Goal: Task Accomplishment & Management: Manage account settings

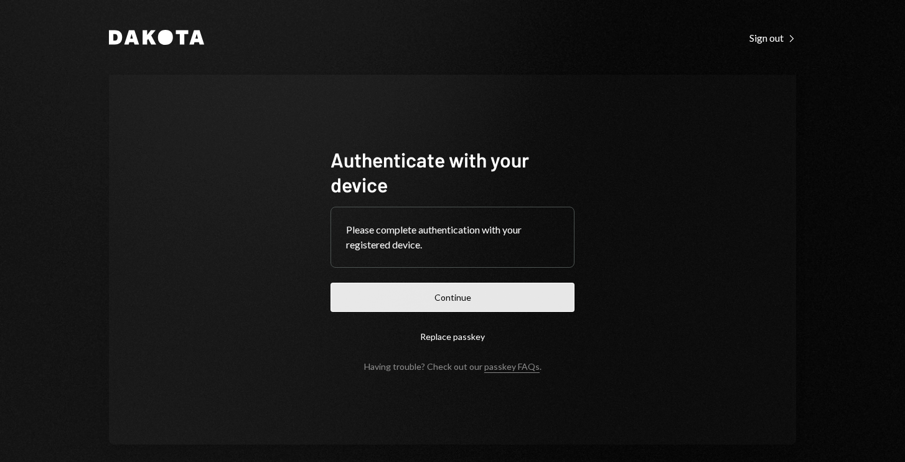
click at [390, 299] on button "Continue" at bounding box center [453, 297] width 244 height 29
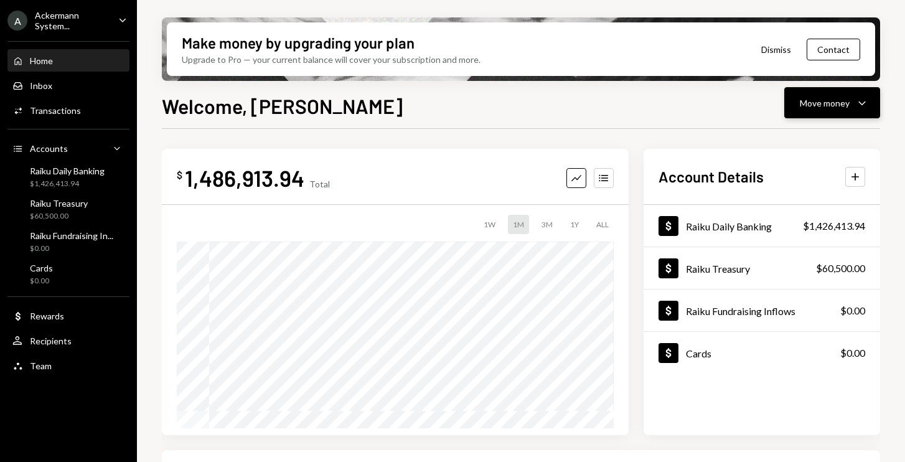
click at [850, 98] on div "Move money Caret Down" at bounding box center [832, 102] width 65 height 15
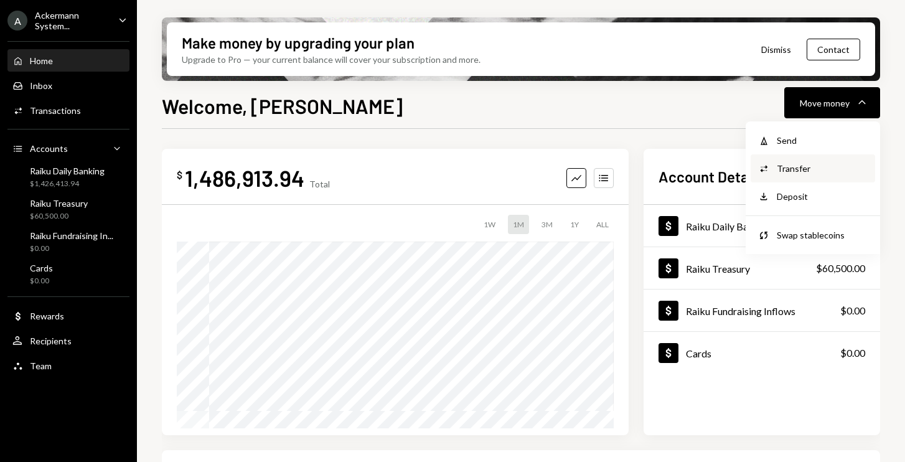
click at [805, 171] on div "Transfer" at bounding box center [822, 168] width 91 height 13
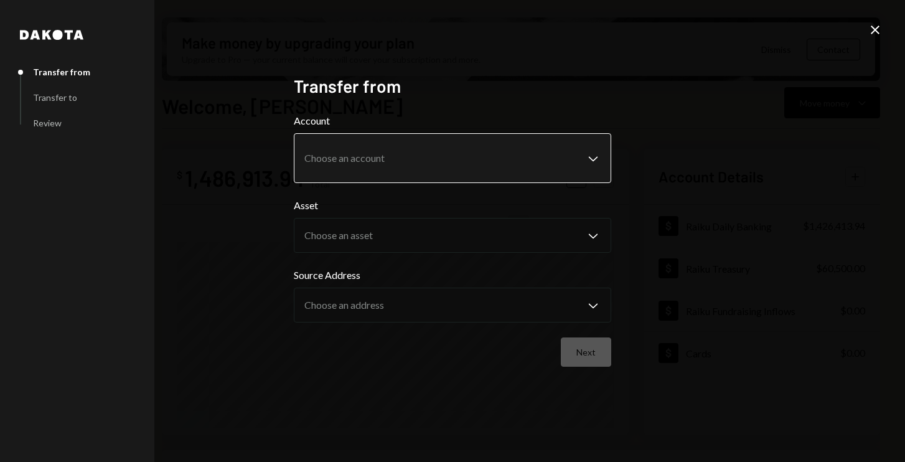
click at [406, 151] on body "A Ackermann System... Caret Down Home Home Inbox Inbox Activities Transactions …" at bounding box center [452, 231] width 905 height 462
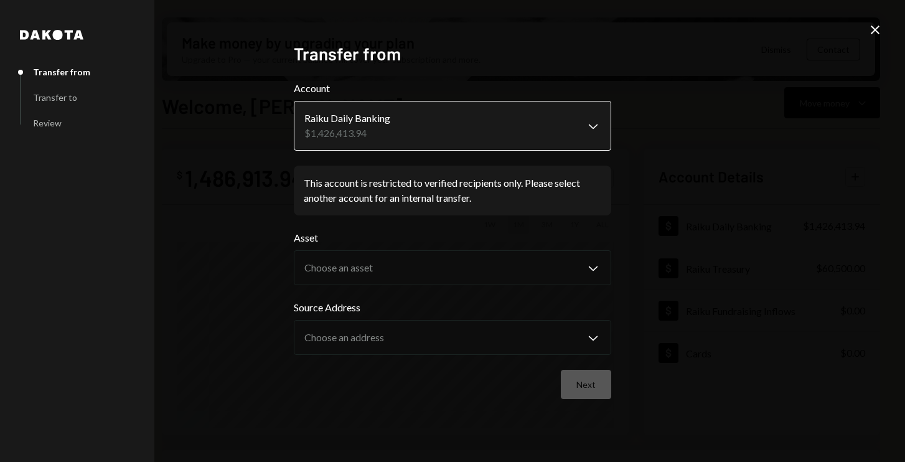
click at [593, 121] on body "A Ackermann System... Caret Down Home Home Inbox Inbox Activities Transactions …" at bounding box center [452, 231] width 905 height 462
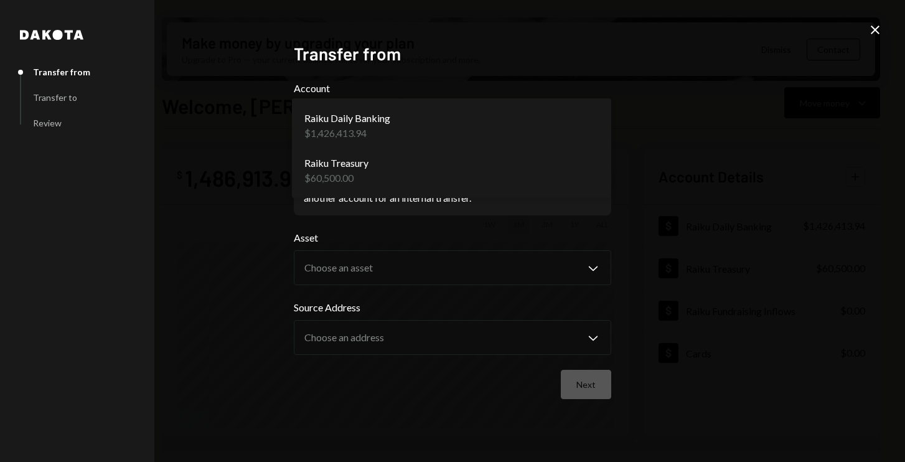
click at [593, 121] on body "A Ackermann System... Caret Down Home Home Inbox Inbox Activities Transactions …" at bounding box center [452, 231] width 905 height 462
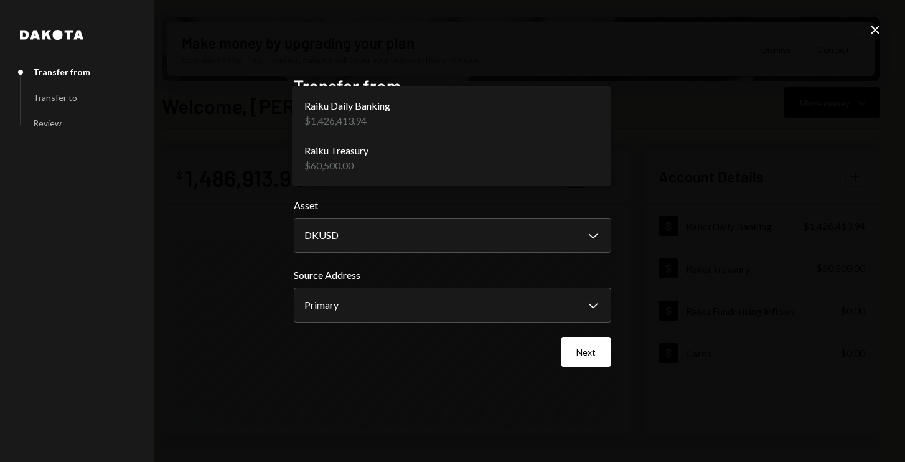
click at [571, 162] on body "A Ackermann System... Caret Down Home Home Inbox Inbox Activities Transactions …" at bounding box center [452, 231] width 905 height 462
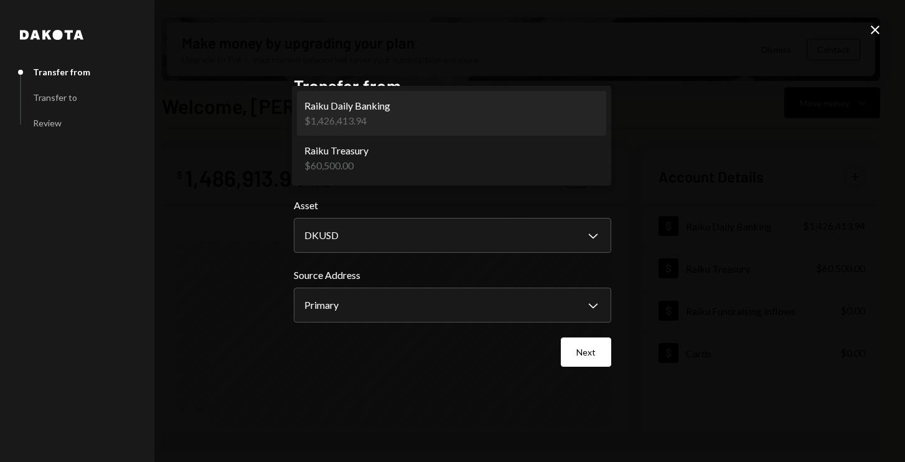
select select "**********"
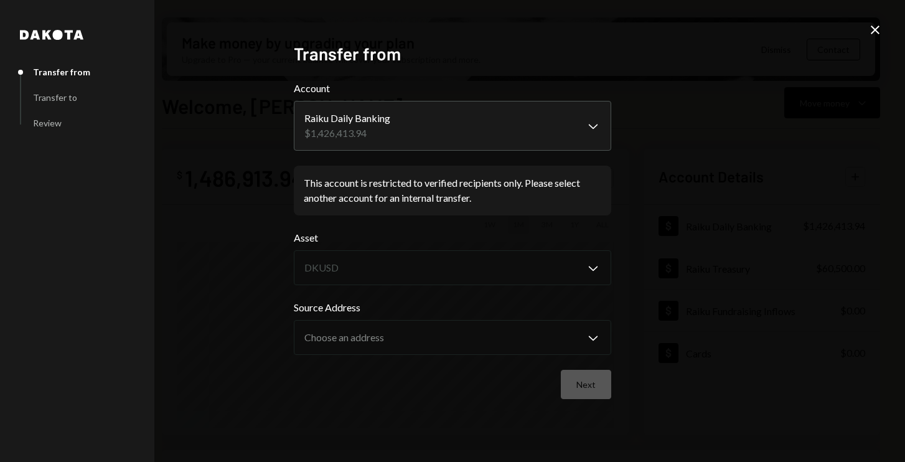
click at [54, 96] on div "Transfer to" at bounding box center [55, 97] width 44 height 11
click at [877, 31] on icon at bounding box center [875, 30] width 9 height 9
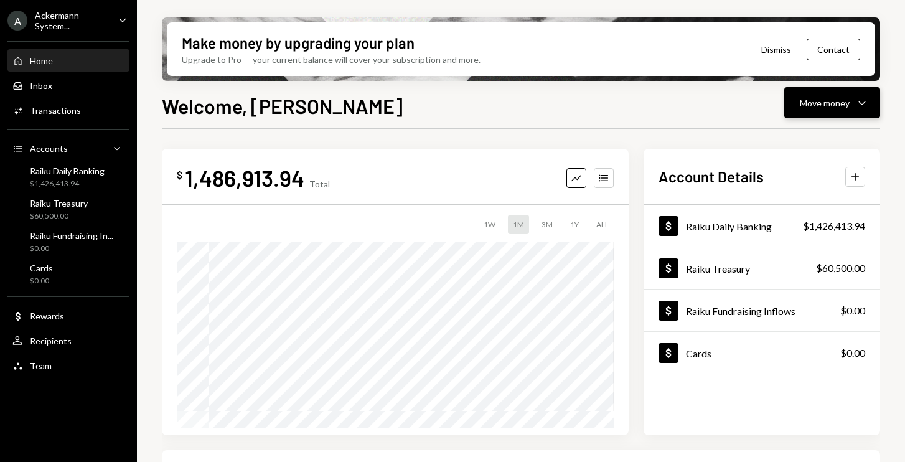
click at [845, 113] on button "Move money Caret Down" at bounding box center [832, 102] width 96 height 31
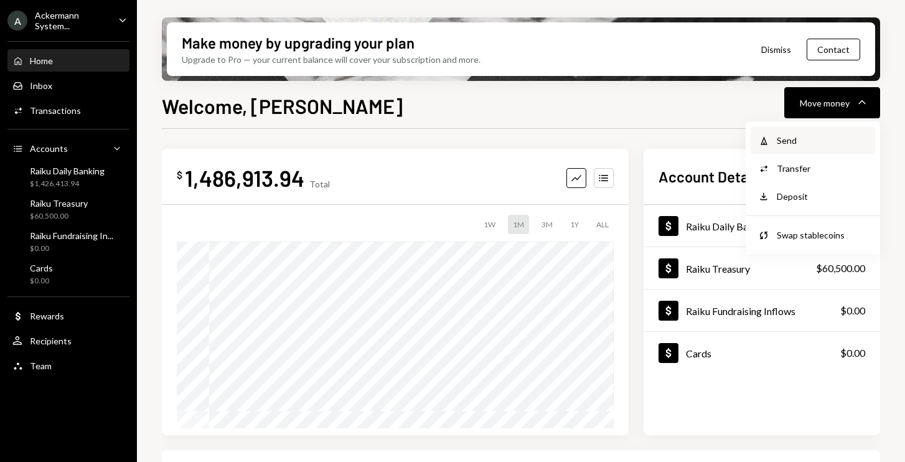
click at [806, 134] on div "Send" at bounding box center [822, 140] width 91 height 13
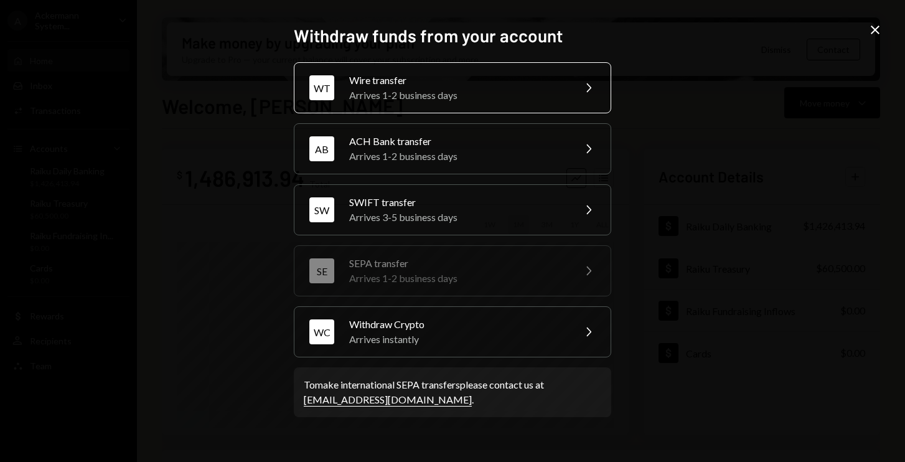
click at [419, 88] on div "Arrives 1-2 business days" at bounding box center [457, 95] width 217 height 15
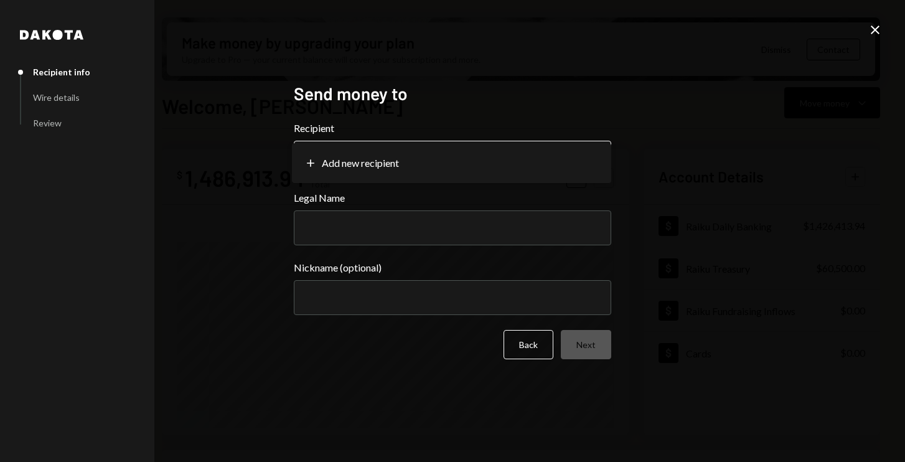
click at [388, 166] on body "A Ackermann System... Caret Down Home Home Inbox Inbox Activities Transactions …" at bounding box center [452, 231] width 905 height 462
click at [394, 154] on body "A Ackermann System... Caret Down Home Home Inbox Inbox Activities Transactions …" at bounding box center [452, 231] width 905 height 462
click at [373, 220] on input "Legal Name" at bounding box center [452, 227] width 317 height 35
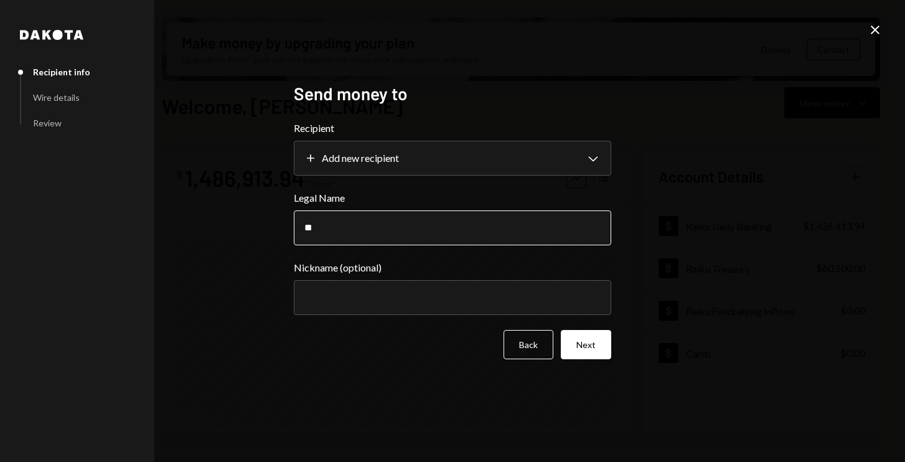
type input "*"
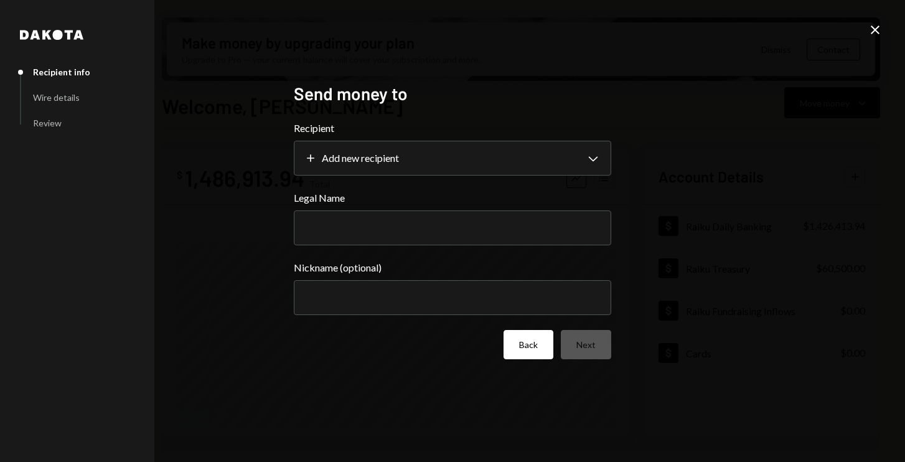
click at [529, 349] on button "Back" at bounding box center [529, 344] width 50 height 29
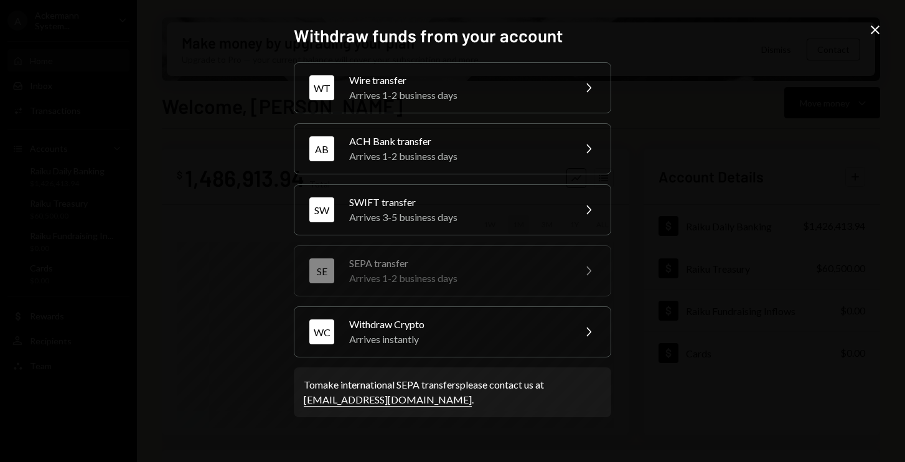
click at [873, 31] on icon "Close" at bounding box center [875, 29] width 15 height 15
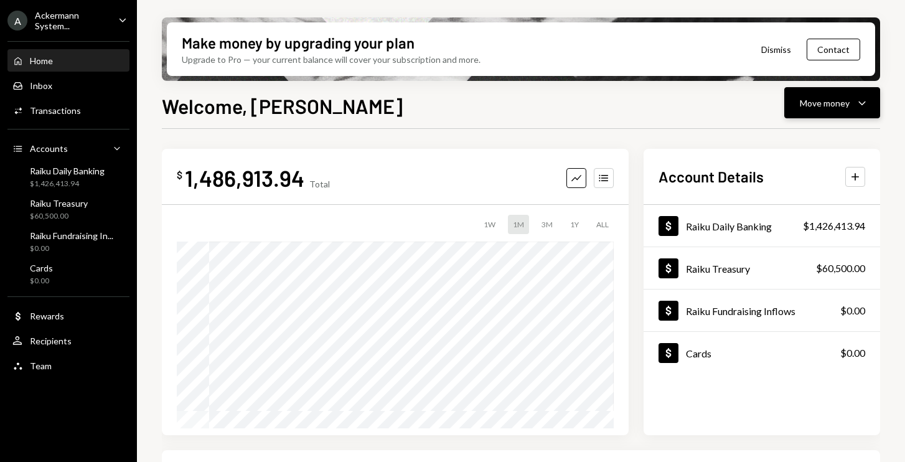
click at [840, 101] on div "Move money" at bounding box center [825, 102] width 50 height 13
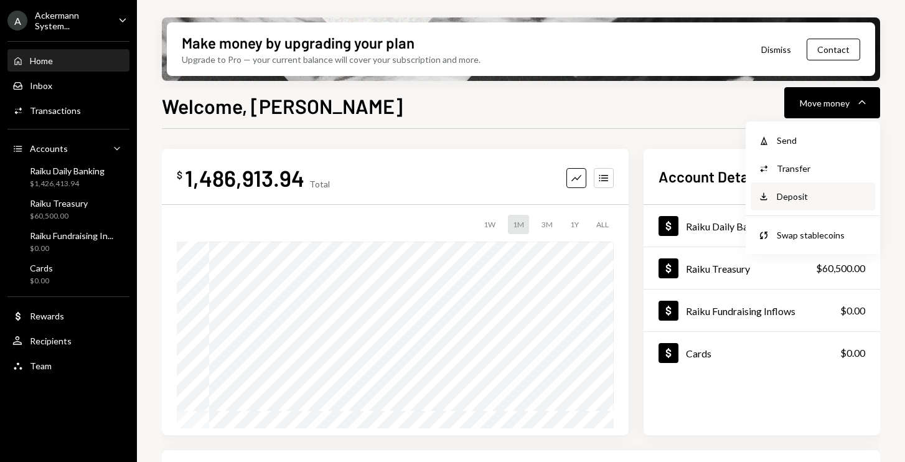
click at [804, 199] on div "Deposit" at bounding box center [822, 196] width 91 height 13
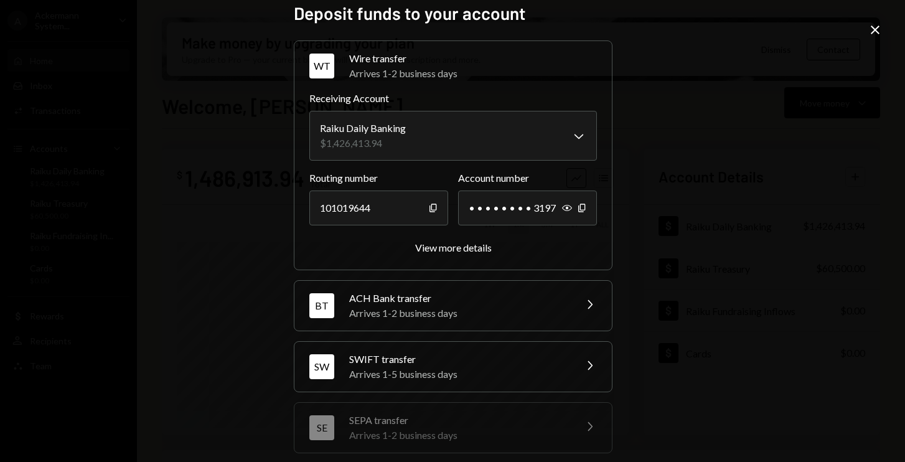
scroll to position [14, 0]
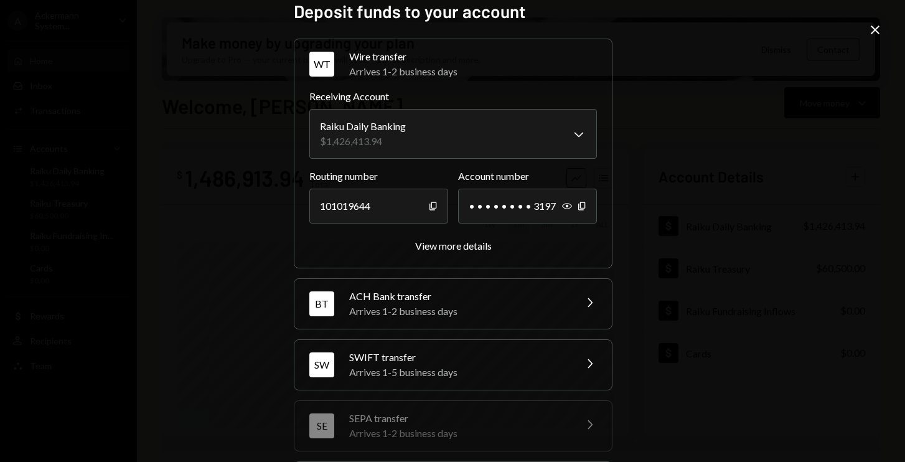
click at [876, 27] on icon "Close" at bounding box center [875, 29] width 15 height 15
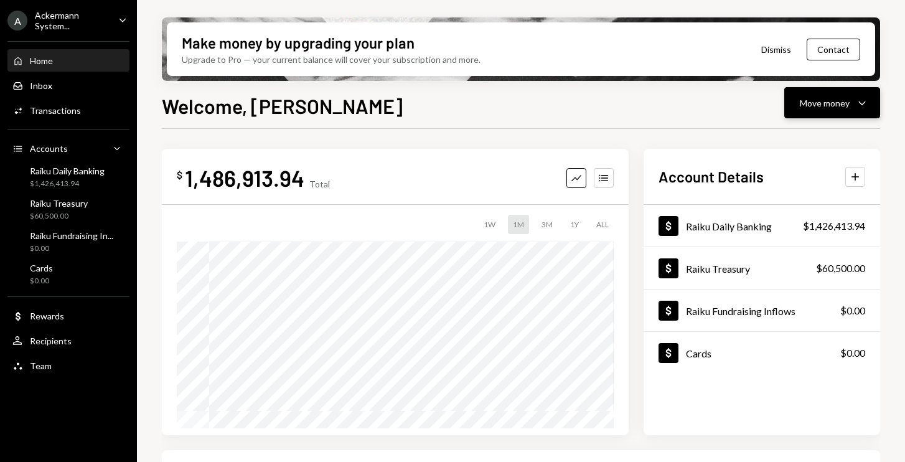
click at [839, 105] on div "Move money" at bounding box center [825, 102] width 50 height 13
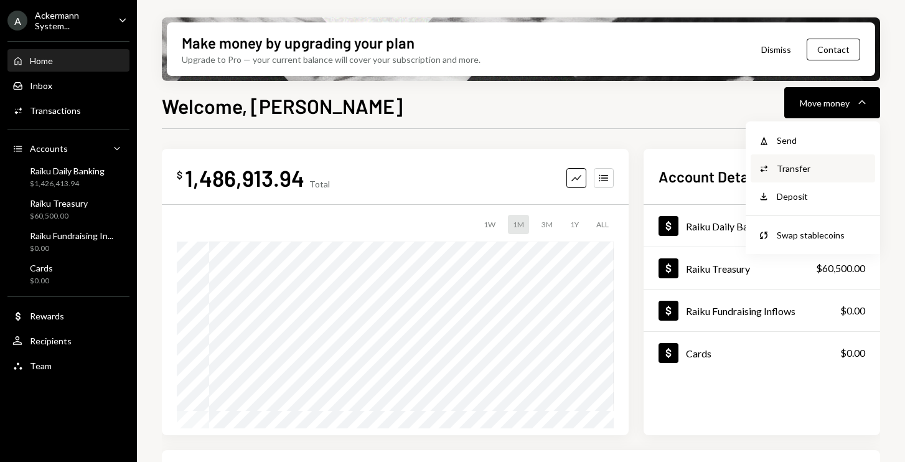
click at [773, 171] on div "Convert Transfer" at bounding box center [813, 168] width 110 height 13
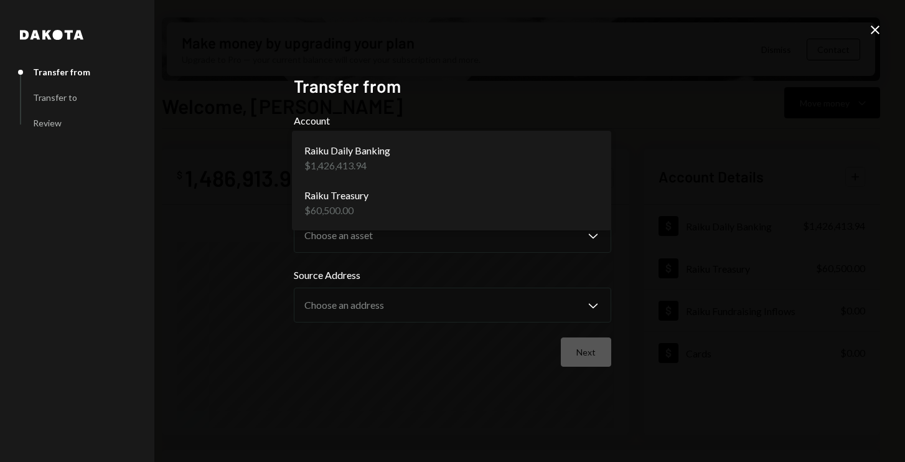
click at [400, 160] on body "A Ackermann System... Caret Down Home Home Inbox Inbox Activities Transactions …" at bounding box center [452, 231] width 905 height 462
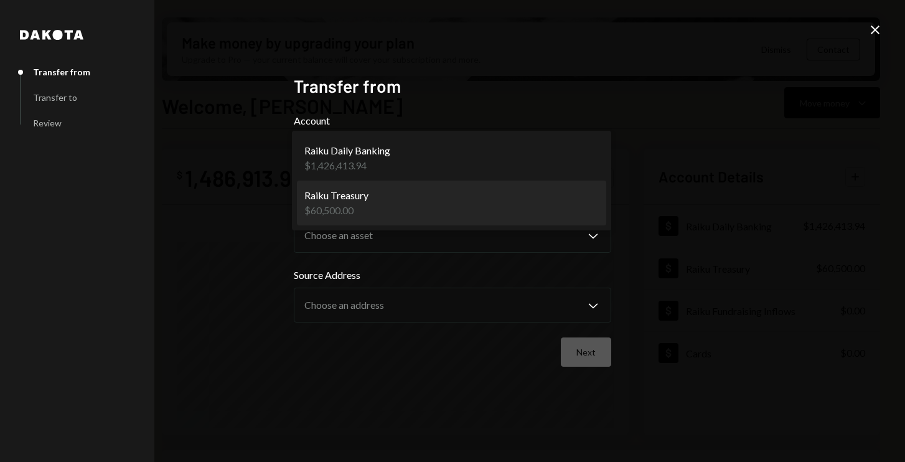
select select "**********"
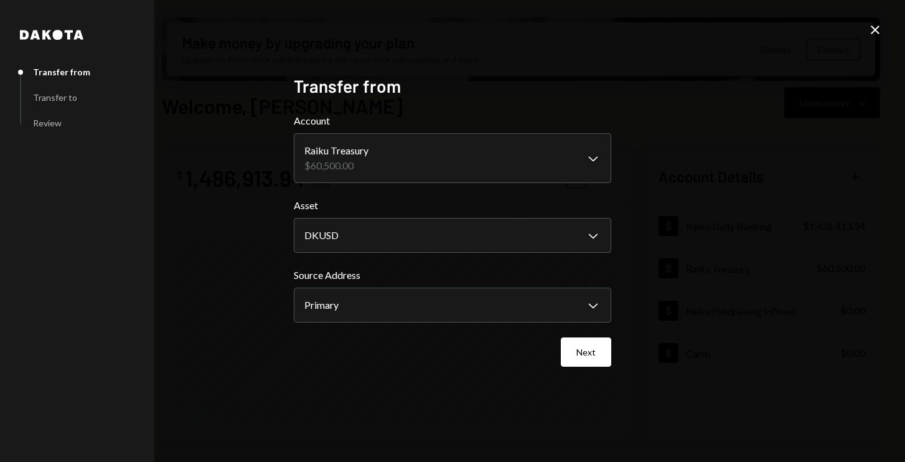
click at [873, 32] on icon "Close" at bounding box center [875, 29] width 15 height 15
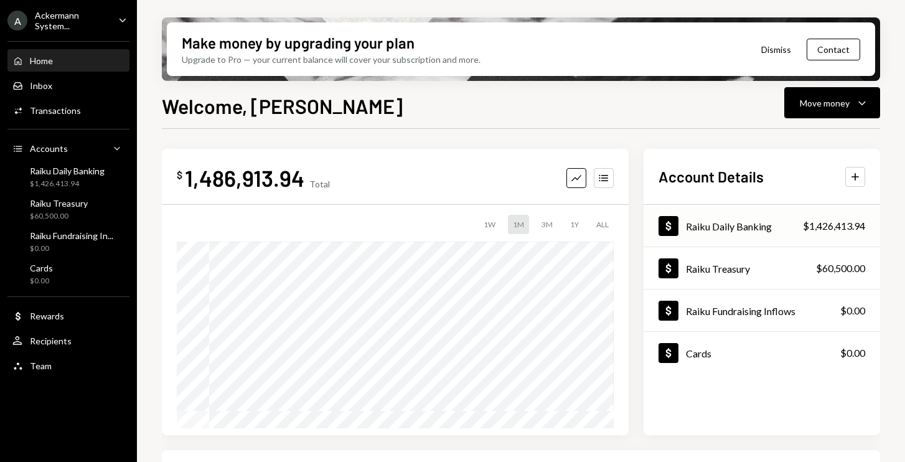
click at [768, 228] on div "Raiku Daily Banking" at bounding box center [729, 226] width 86 height 12
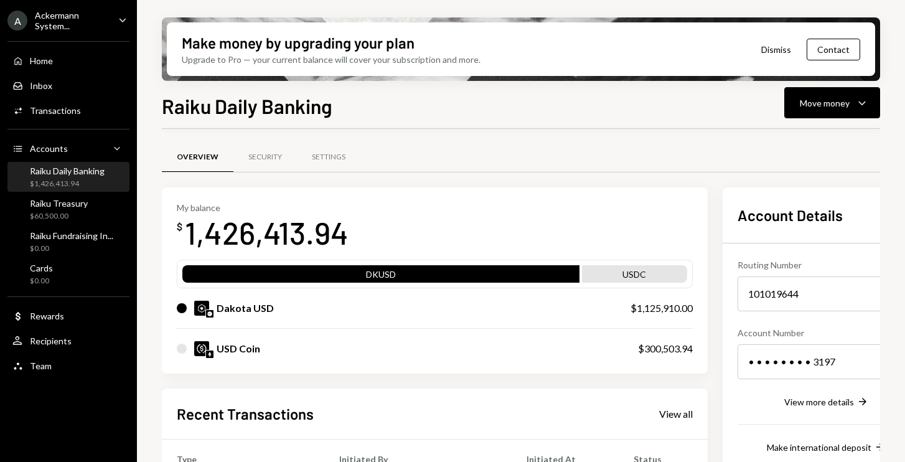
scroll to position [19, 0]
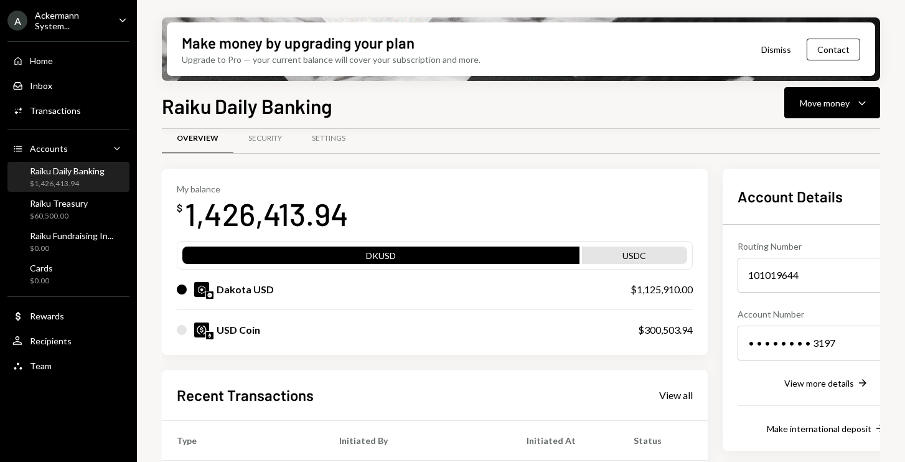
click at [179, 332] on div at bounding box center [182, 330] width 10 height 10
click at [181, 327] on div at bounding box center [182, 330] width 10 height 10
click at [272, 138] on div "Security" at bounding box center [265, 138] width 34 height 11
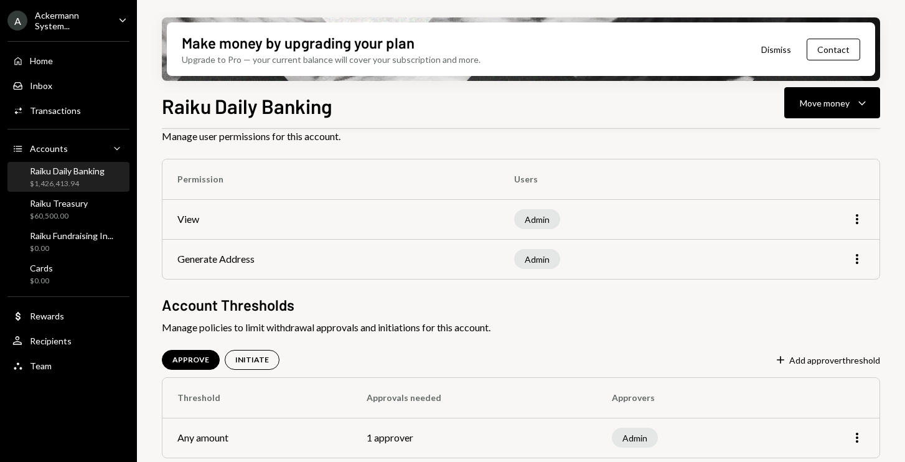
scroll to position [91, 0]
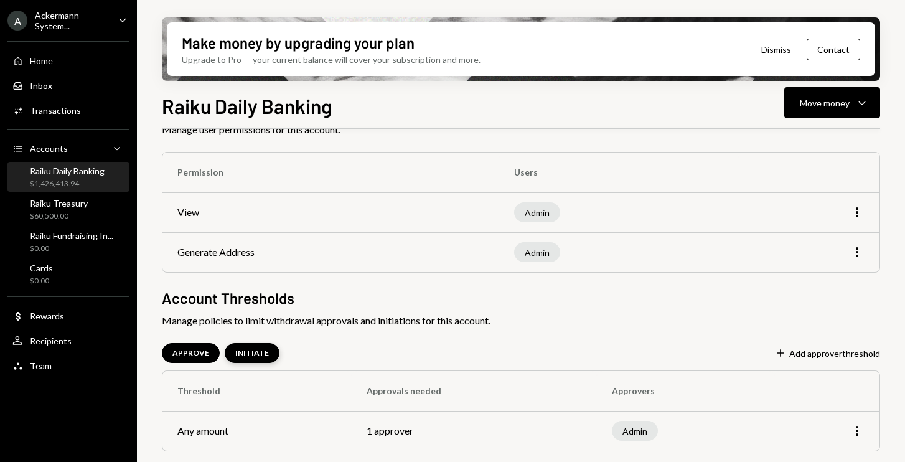
click at [254, 355] on div "INITIATE" at bounding box center [252, 353] width 34 height 11
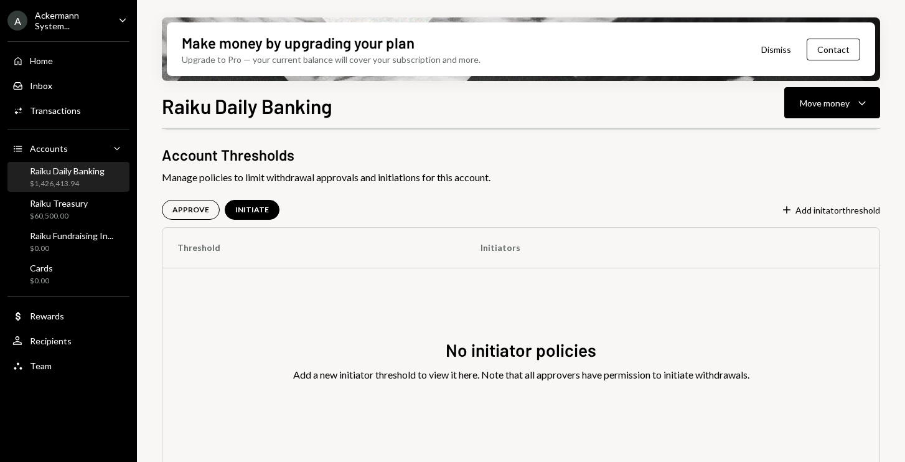
scroll to position [250, 0]
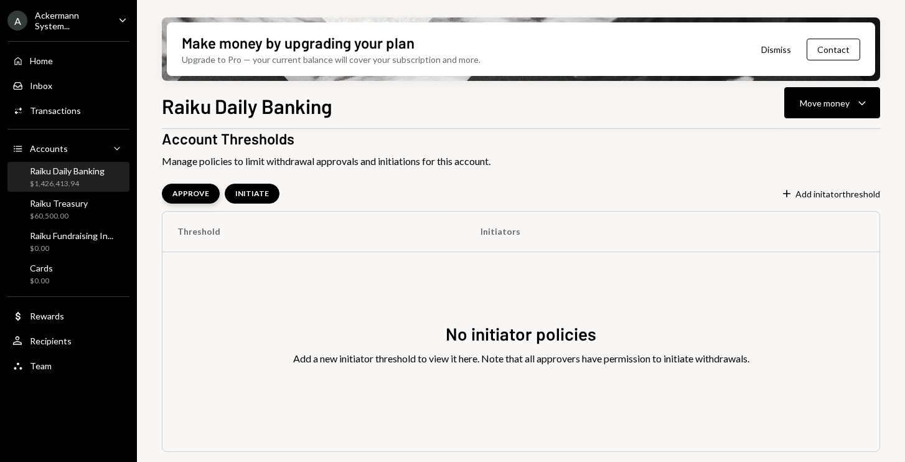
click at [188, 200] on div "APPROVE" at bounding box center [191, 194] width 58 height 20
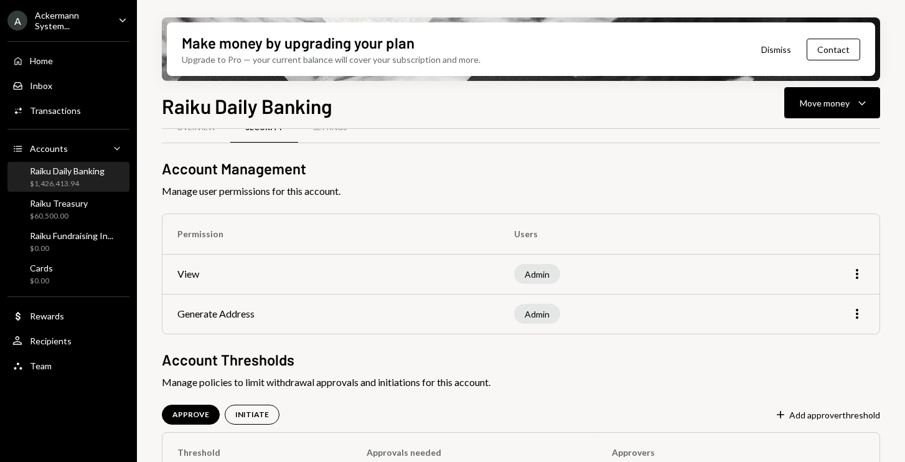
scroll to position [0, 0]
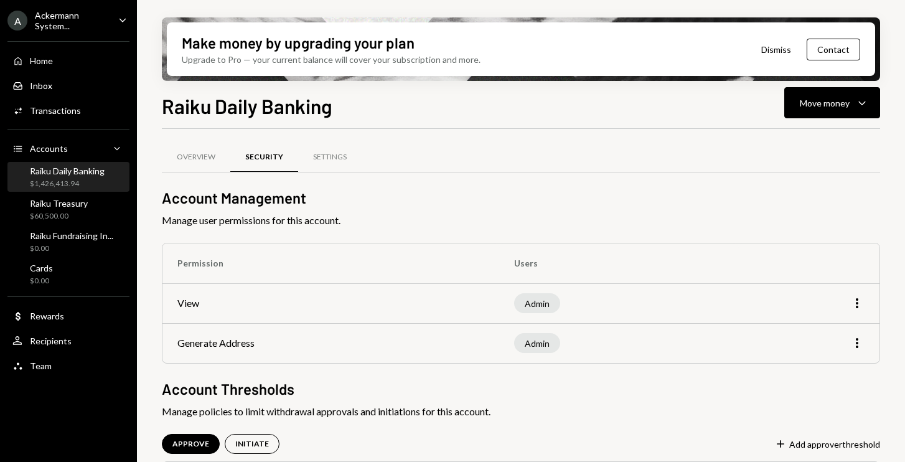
click at [774, 47] on button "Dismiss" at bounding box center [776, 49] width 61 height 29
click at [326, 162] on div "Settings" at bounding box center [330, 157] width 34 height 11
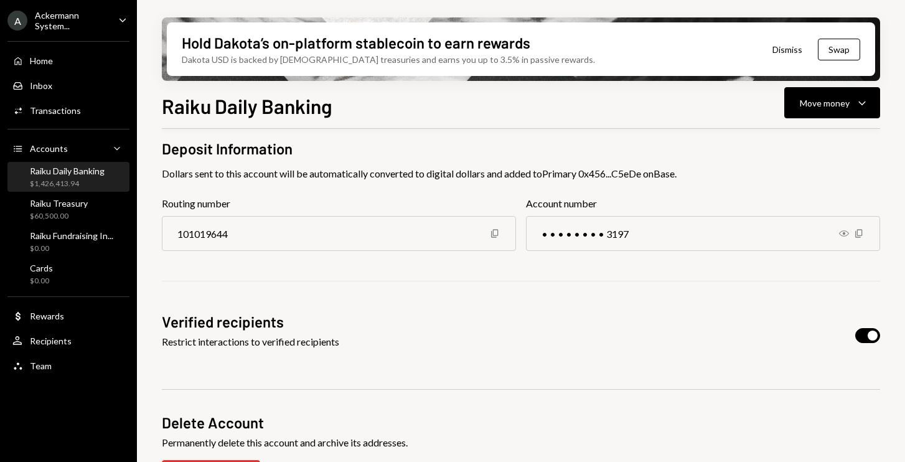
scroll to position [203, 0]
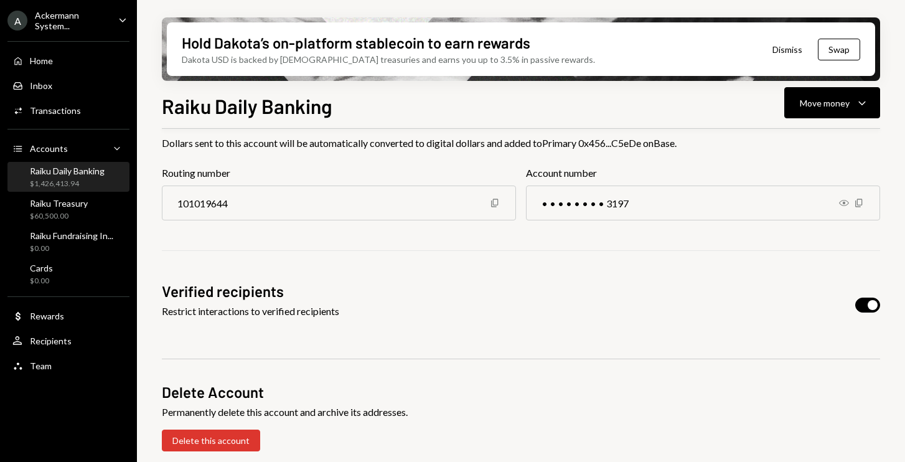
click at [863, 305] on button "button" at bounding box center [867, 305] width 25 height 15
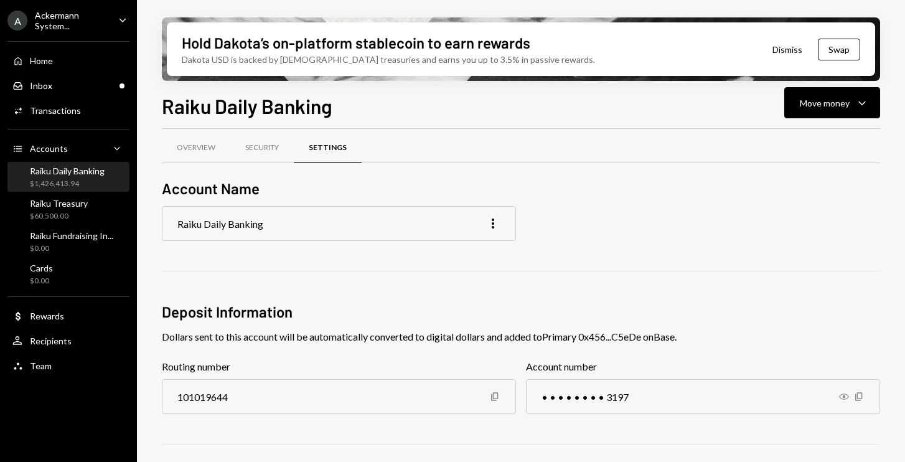
scroll to position [0, 0]
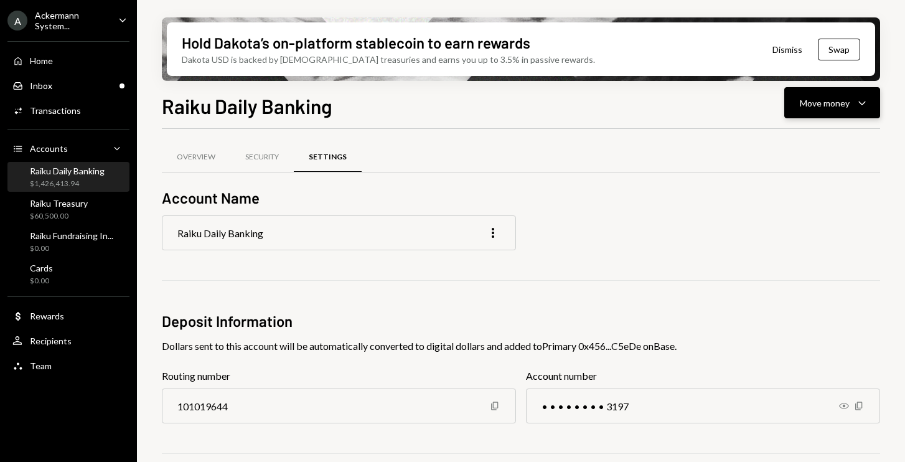
click at [829, 103] on div "Move money" at bounding box center [825, 102] width 50 height 13
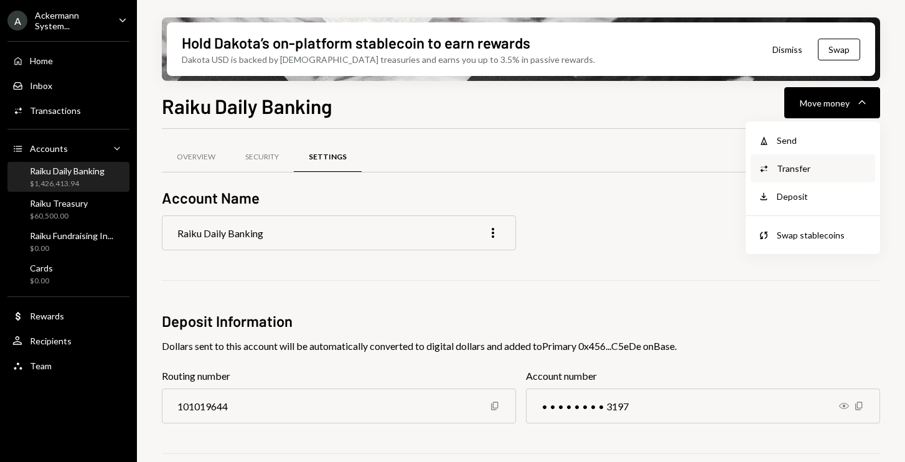
click at [799, 174] on div "Transfer" at bounding box center [822, 168] width 91 height 13
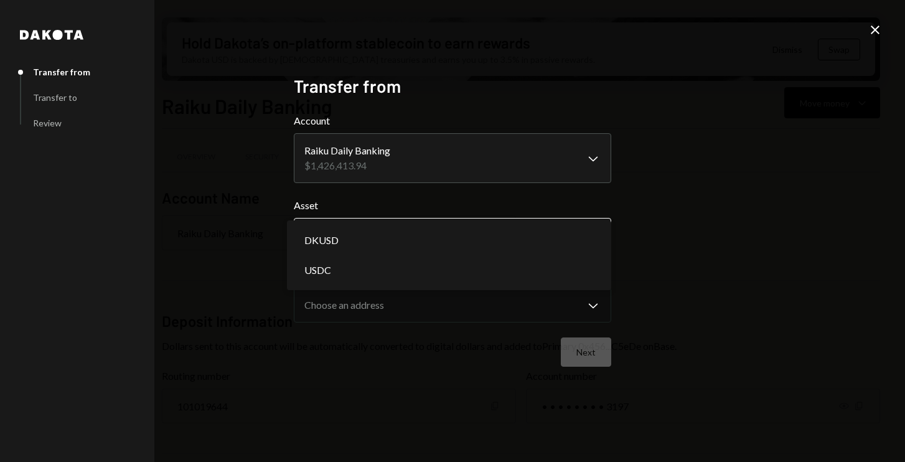
click at [410, 238] on body "A Ackermann System... Caret Down Home Home Inbox Inbox Activities Transactions …" at bounding box center [452, 231] width 905 height 462
select select "*****"
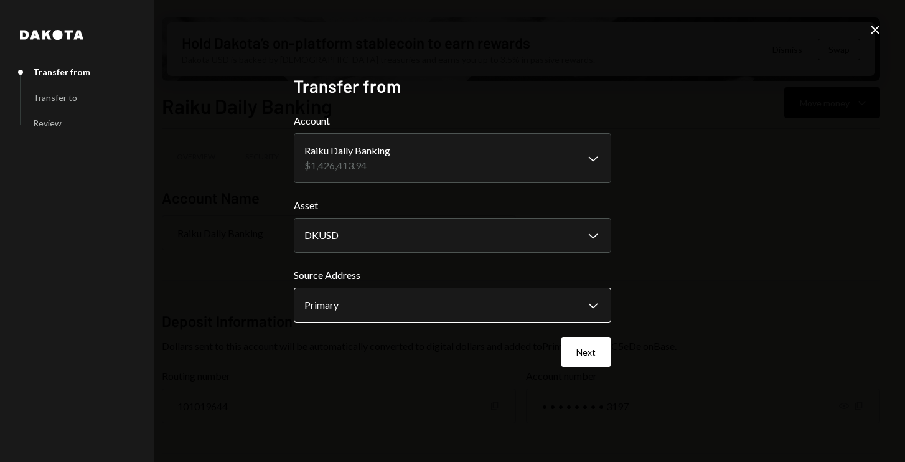
click at [394, 305] on body "A Ackermann System... Caret Down Home Home Inbox Inbox Activities Transactions …" at bounding box center [452, 231] width 905 height 462
click at [587, 348] on button "Next" at bounding box center [586, 351] width 50 height 29
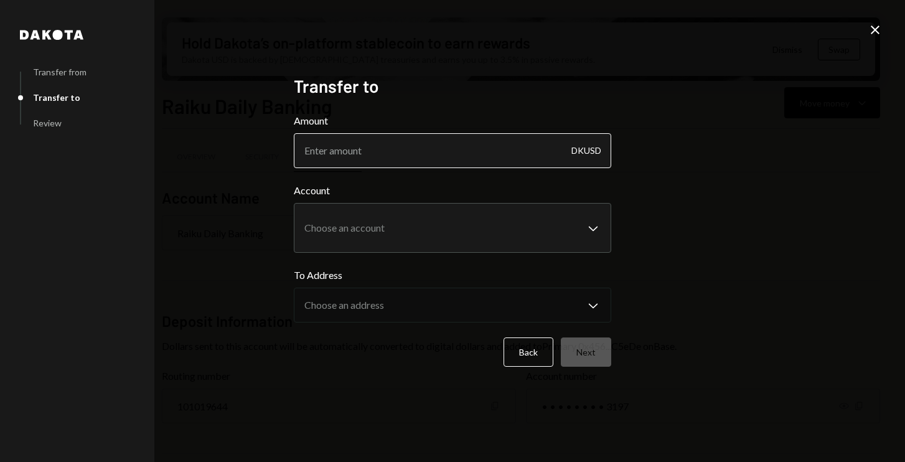
click at [397, 156] on input "Amount" at bounding box center [452, 150] width 317 height 35
click at [311, 149] on input "500.000" at bounding box center [452, 150] width 317 height 35
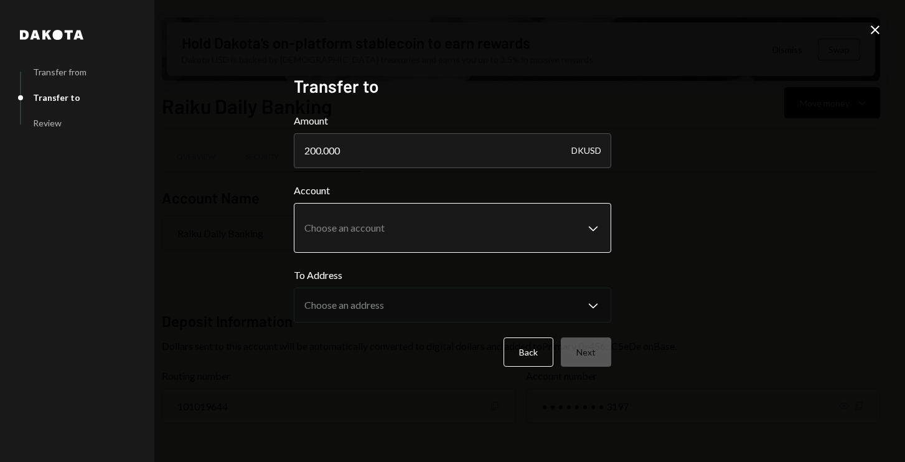
type input "200.000"
click at [352, 236] on body "A Ackermann System... Caret Down Home Home Inbox Inbox Activities Transactions …" at bounding box center [452, 231] width 905 height 462
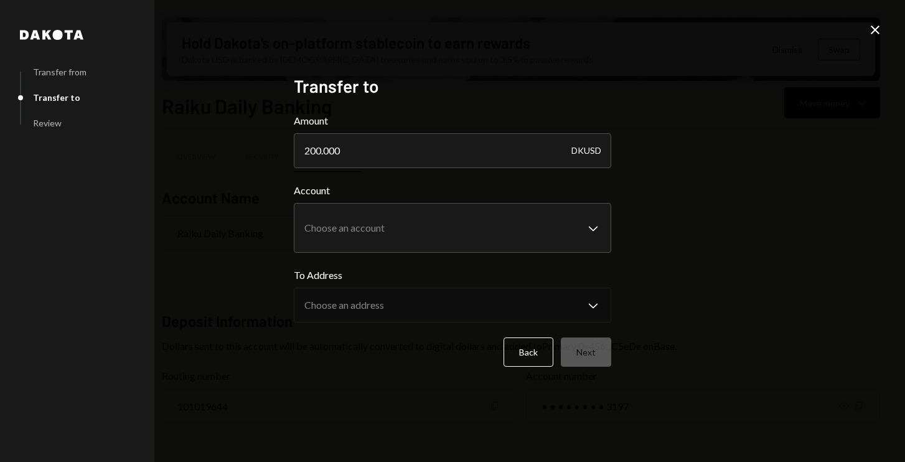
click at [263, 314] on div "**********" at bounding box center [452, 231] width 905 height 462
click at [873, 27] on icon "Close" at bounding box center [875, 29] width 15 height 15
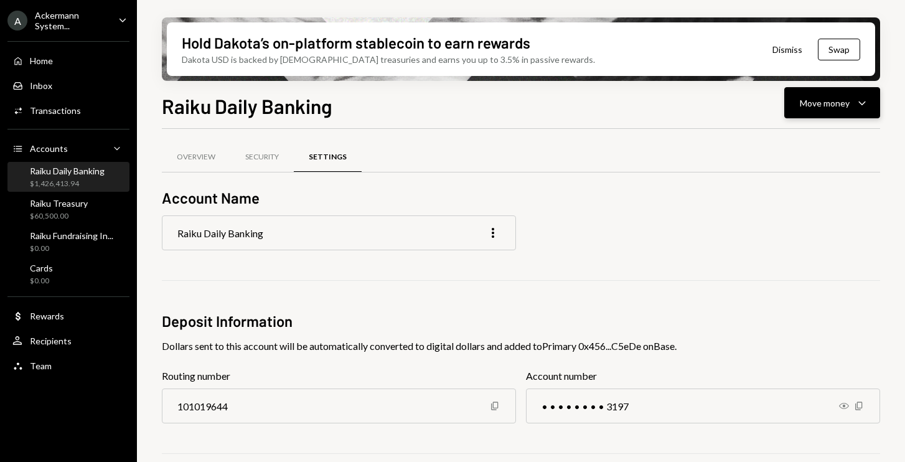
click at [830, 96] on div "Move money" at bounding box center [825, 102] width 50 height 13
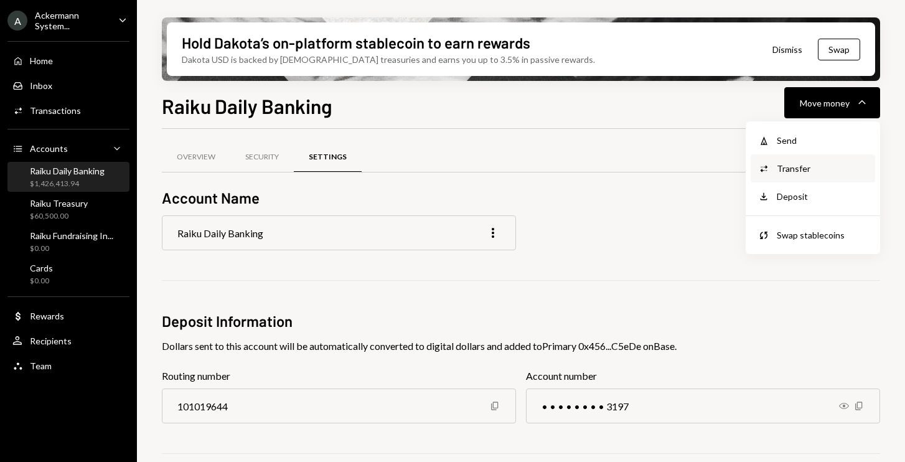
click at [804, 169] on div "Transfer" at bounding box center [822, 168] width 91 height 13
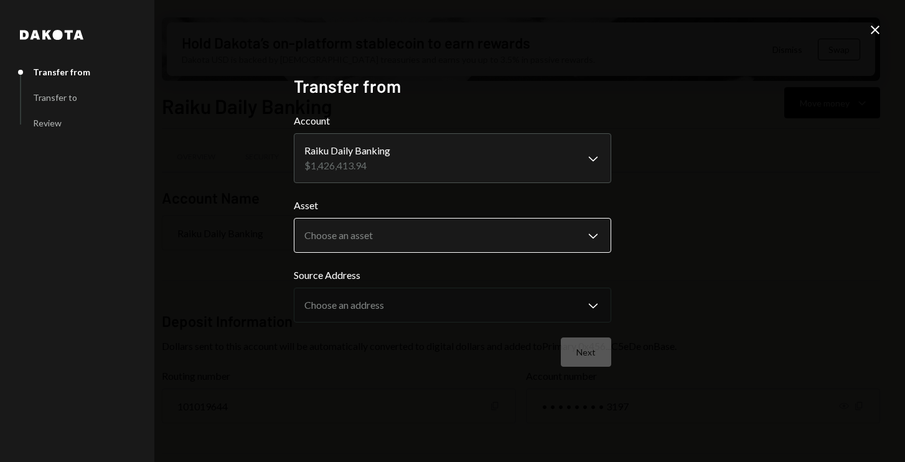
click at [362, 227] on body "A Ackermann System... Caret Down Home Home Inbox Inbox Activities Transactions …" at bounding box center [452, 231] width 905 height 462
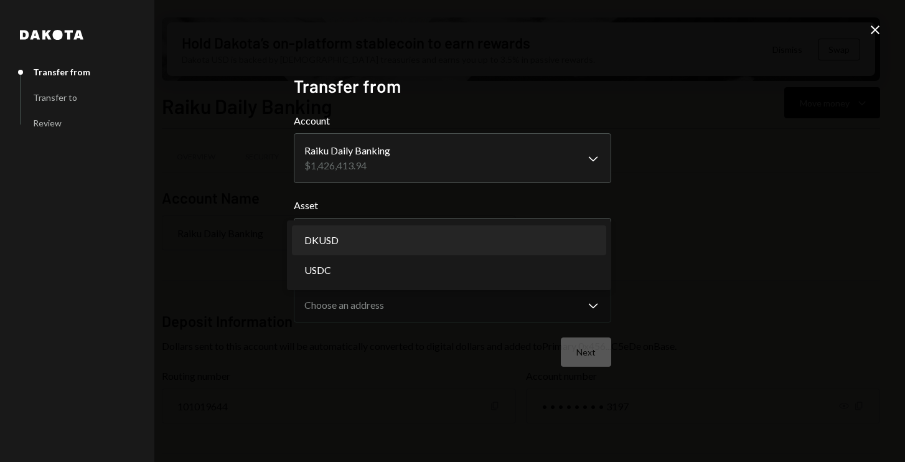
select select "*****"
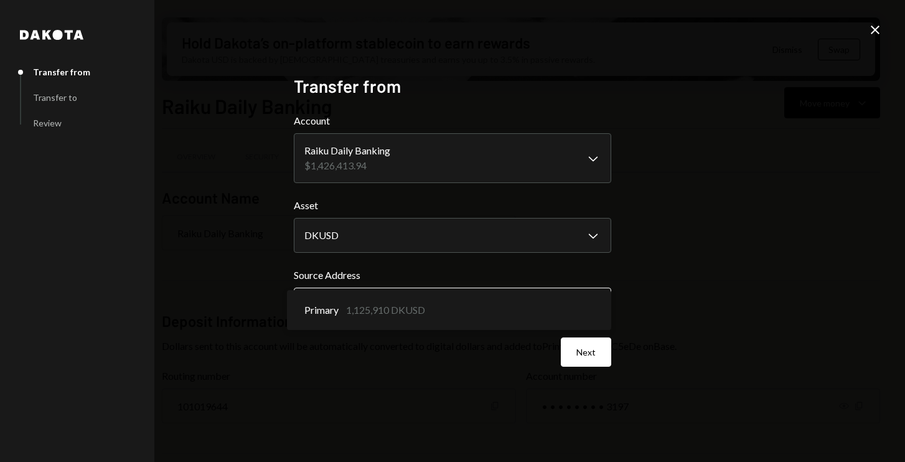
click at [349, 311] on body "A Ackermann System... Caret Down Home Home Inbox Inbox Activities Transactions …" at bounding box center [452, 231] width 905 height 462
click at [585, 354] on button "Next" at bounding box center [586, 351] width 50 height 29
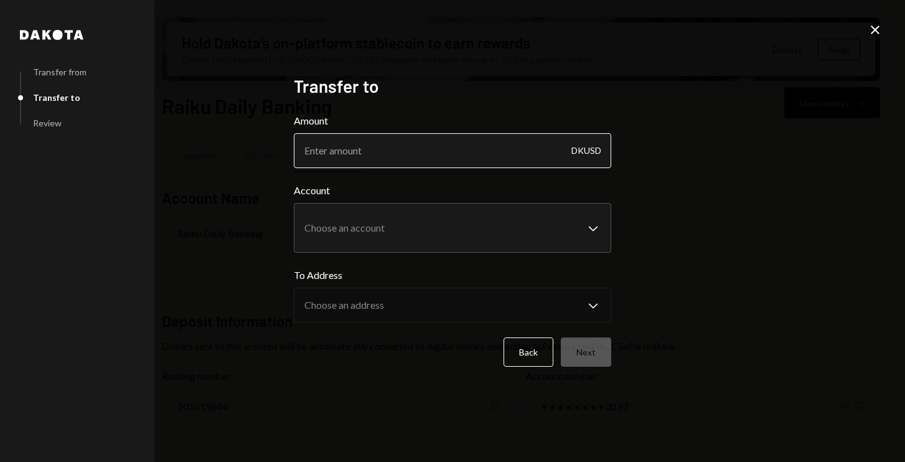
click at [403, 149] on input "Amount" at bounding box center [452, 150] width 317 height 35
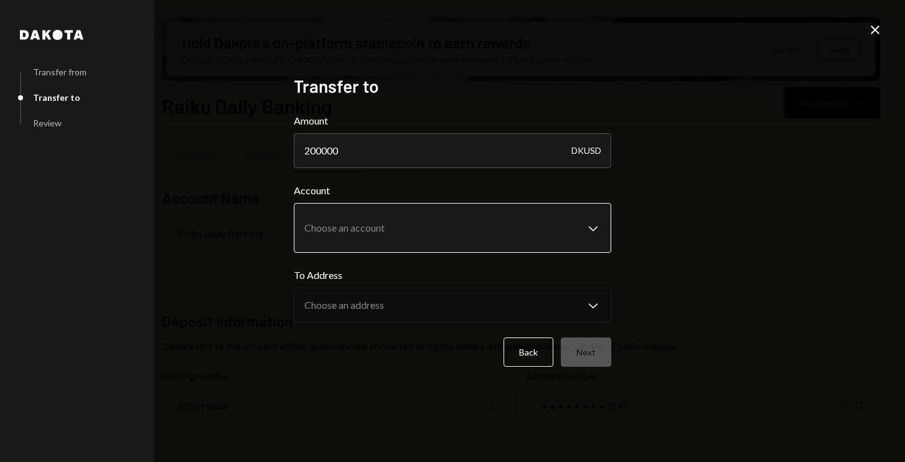
type input "200000"
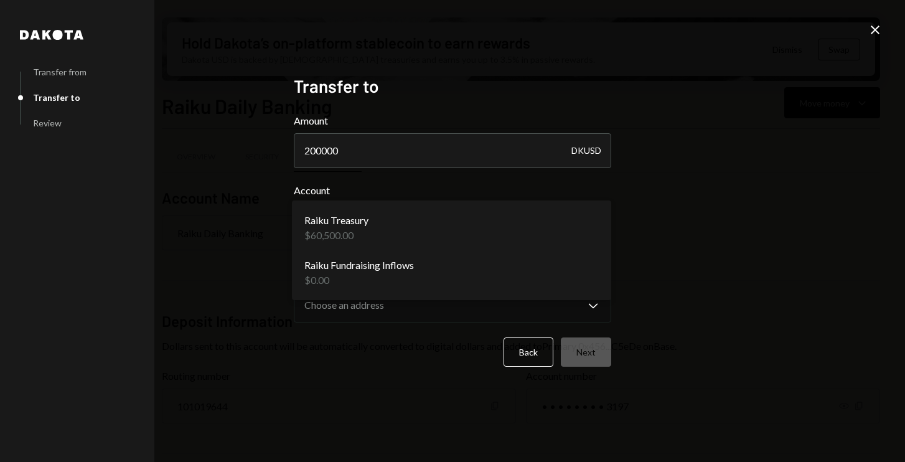
click at [408, 222] on body "A Ackermann System... Caret Down Home Home Inbox Inbox Activities Transactions …" at bounding box center [452, 231] width 905 height 462
click at [215, 235] on div "**********" at bounding box center [452, 231] width 905 height 462
click at [576, 224] on body "A Ackermann System... Caret Down Home Home Inbox Inbox Activities Transactions …" at bounding box center [452, 231] width 905 height 462
click at [684, 216] on div "**********" at bounding box center [452, 231] width 905 height 462
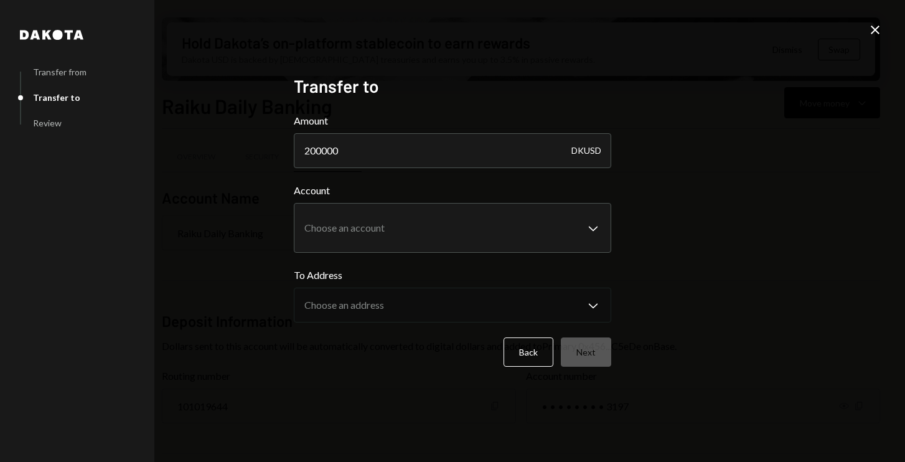
click at [876, 34] on icon "Close" at bounding box center [875, 29] width 15 height 15
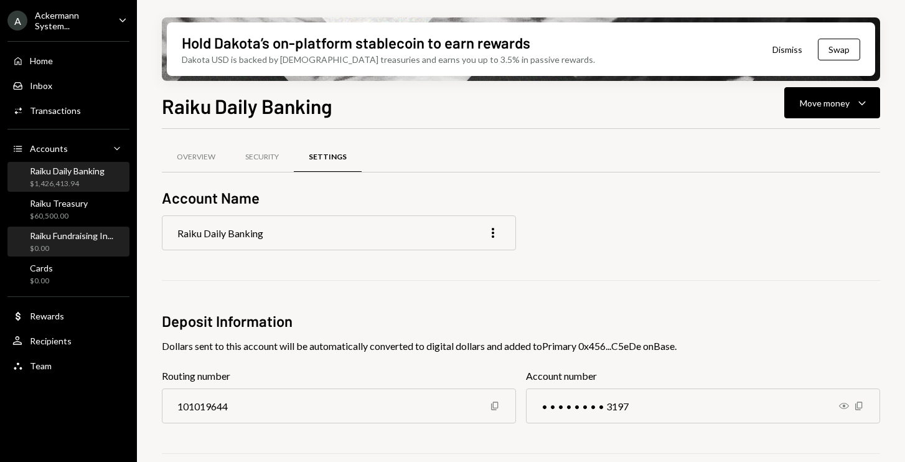
click at [77, 240] on div "Raiku Fundraising In... $0.00" at bounding box center [71, 242] width 83 height 24
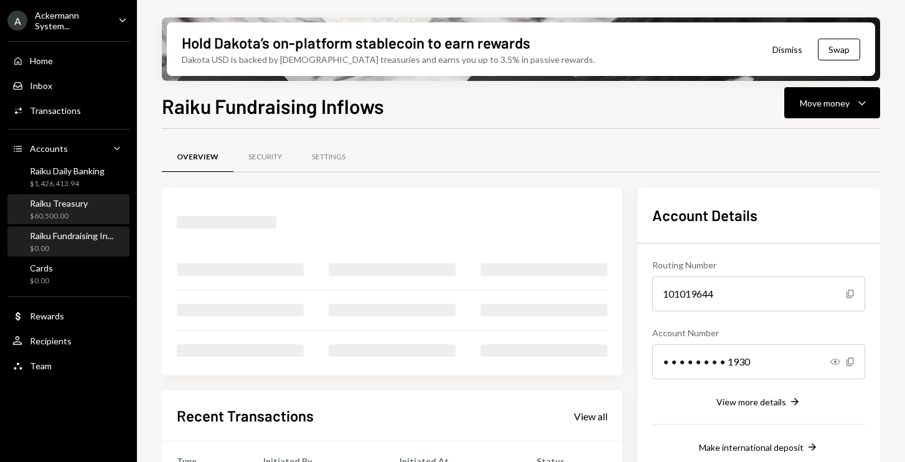
click at [70, 218] on div "$60,500.00" at bounding box center [59, 216] width 58 height 11
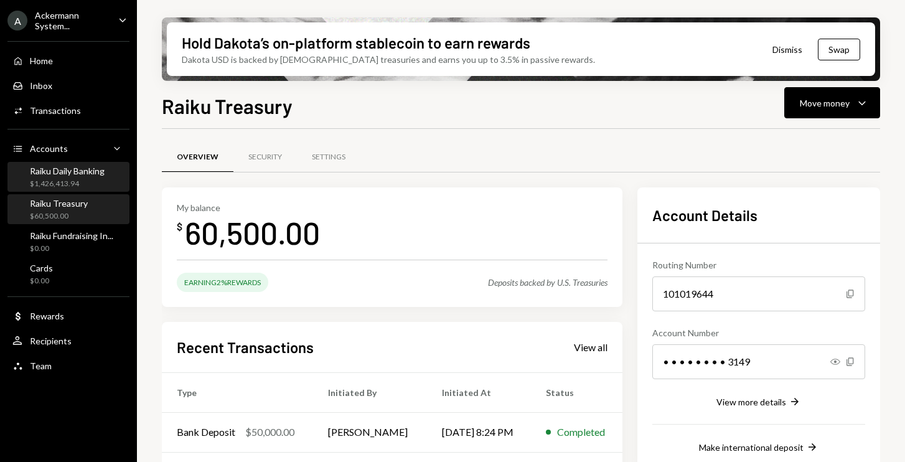
click at [78, 180] on div "$1,426,413.94" at bounding box center [67, 184] width 75 height 11
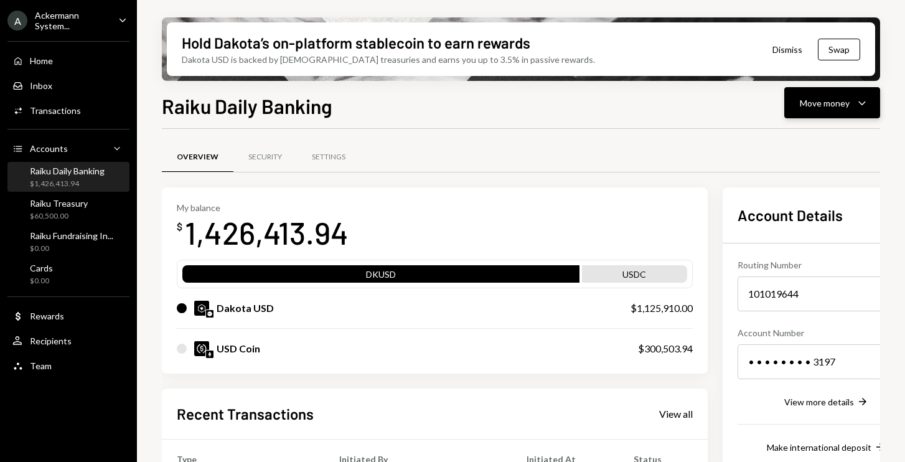
click at [819, 106] on div "Move money" at bounding box center [825, 102] width 50 height 13
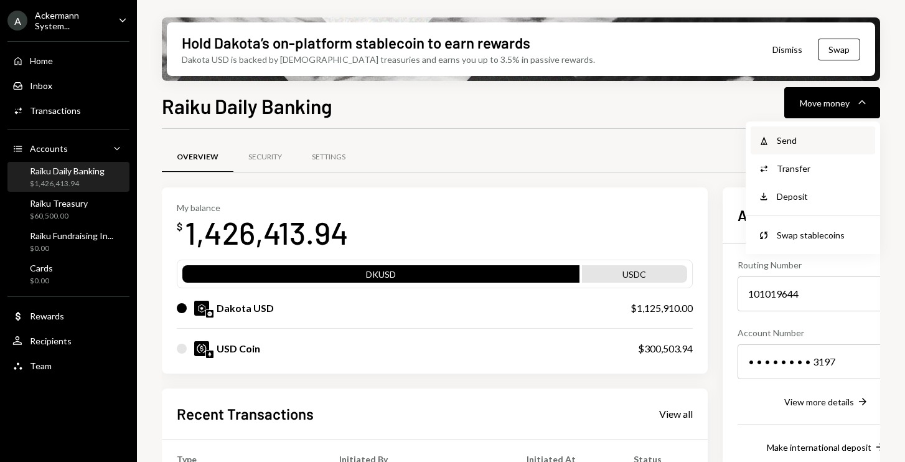
click at [781, 143] on div "Send" at bounding box center [822, 140] width 91 height 13
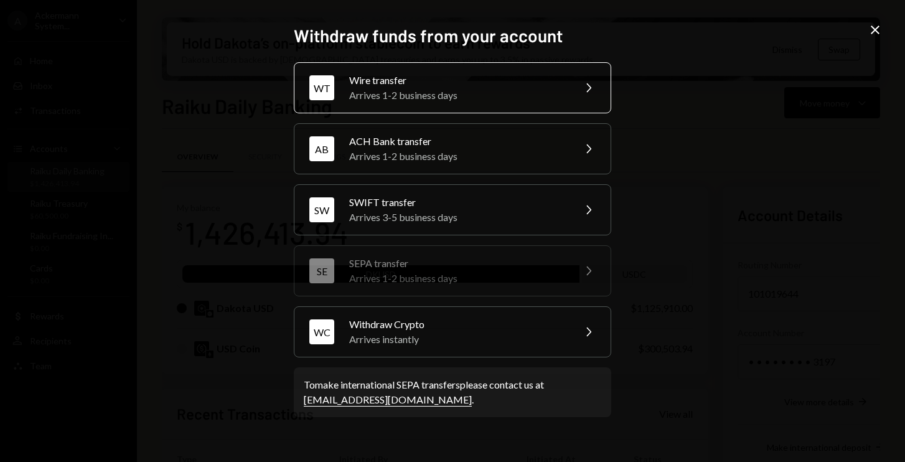
click at [393, 85] on div "Wire transfer" at bounding box center [457, 80] width 217 height 15
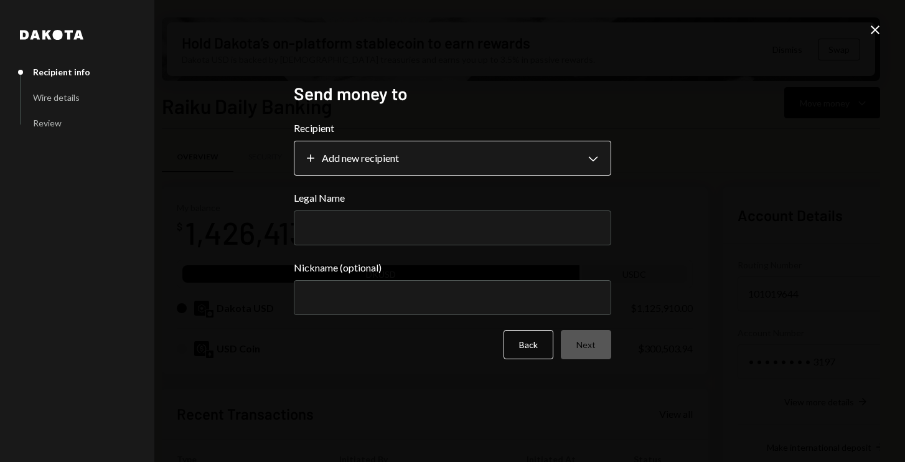
click at [387, 161] on body "A Ackermann System... Caret Down Home Home Inbox Inbox Activities Transactions …" at bounding box center [452, 231] width 905 height 462
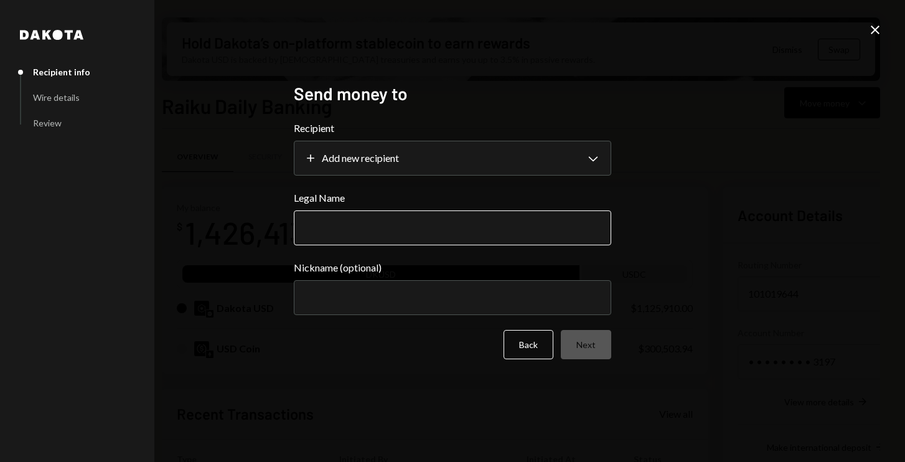
click at [365, 225] on input "Legal Name" at bounding box center [452, 227] width 317 height 35
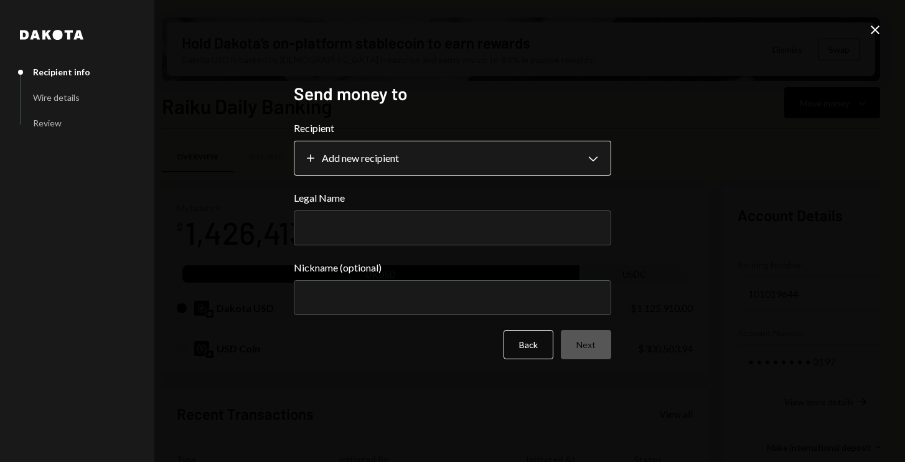
click at [377, 162] on body "A Ackermann System... Caret Down Home Home Inbox Inbox Activities Transactions …" at bounding box center [452, 231] width 905 height 462
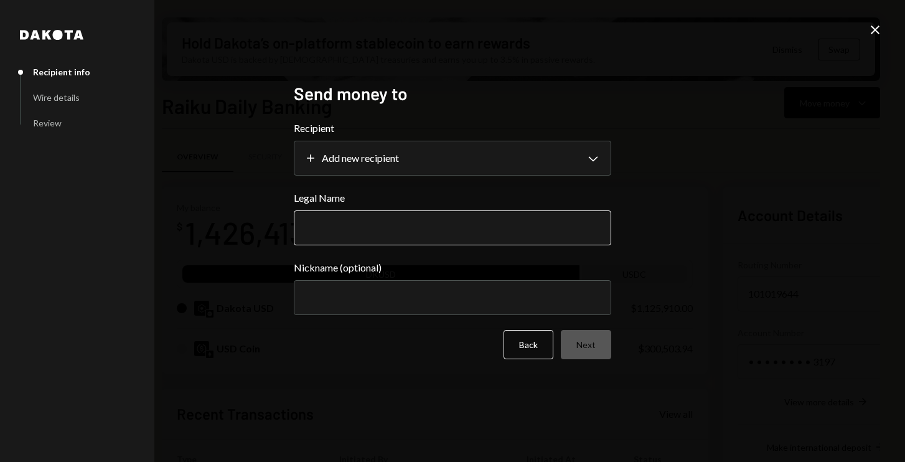
click at [367, 236] on input "Legal Name" at bounding box center [452, 227] width 317 height 35
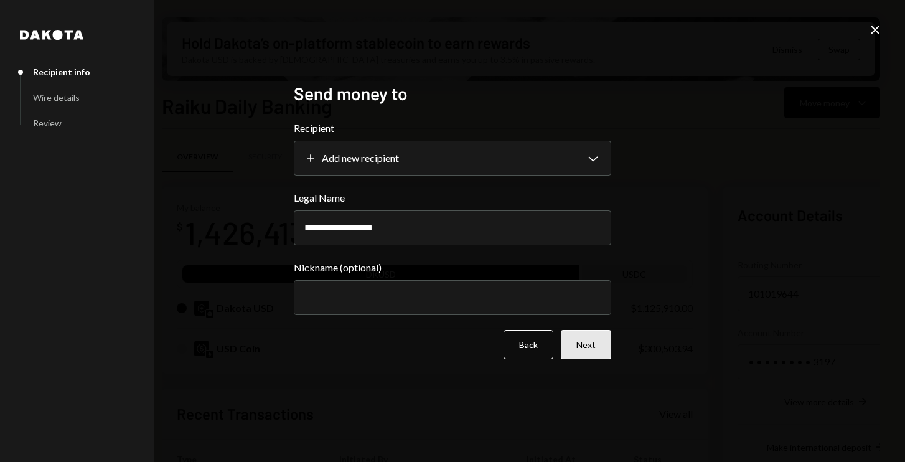
type input "**********"
click at [577, 339] on button "Next" at bounding box center [586, 344] width 50 height 29
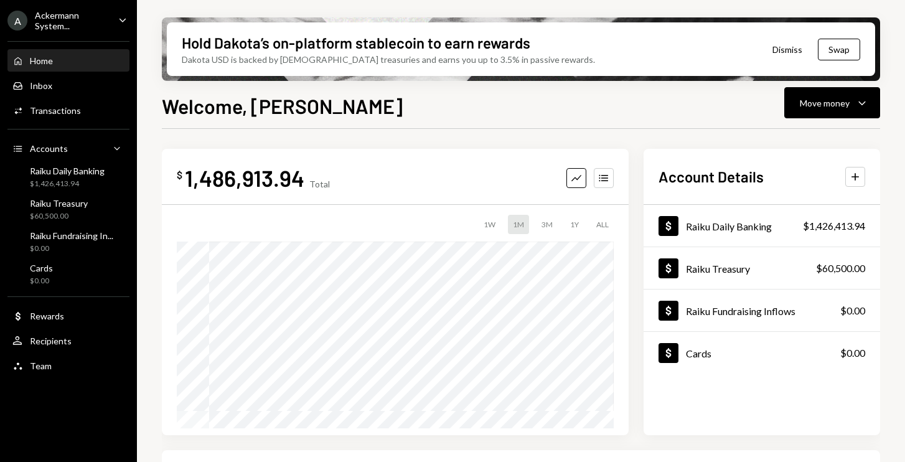
click at [82, 21] on div "Ackermann System..." at bounding box center [71, 20] width 73 height 21
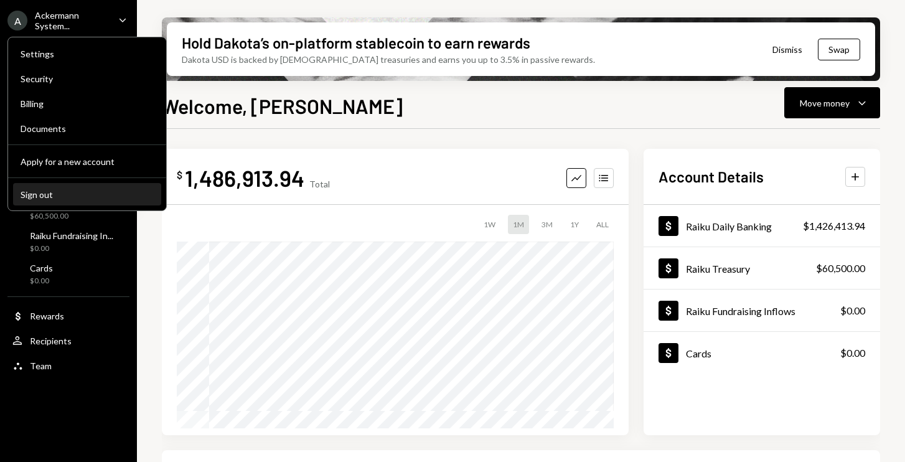
click at [59, 194] on div "Sign out" at bounding box center [87, 194] width 133 height 11
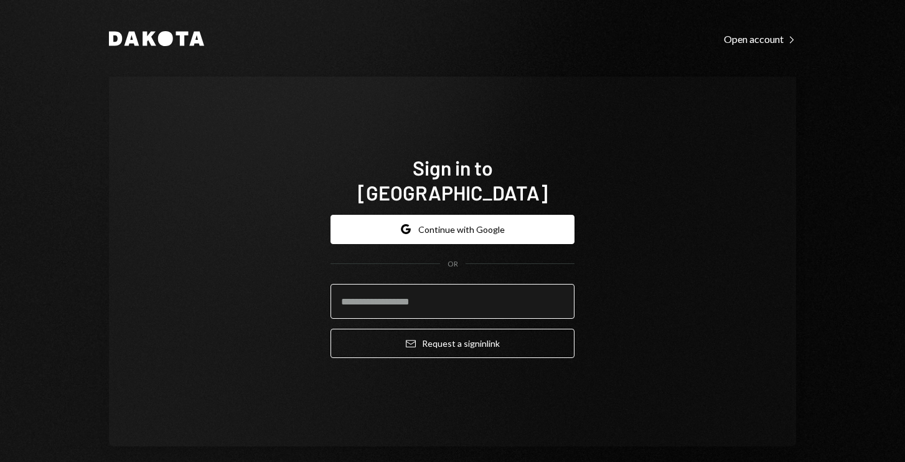
paste input "**********"
type input "**********"
click at [436, 353] on div "**********" at bounding box center [453, 287] width 244 height 164
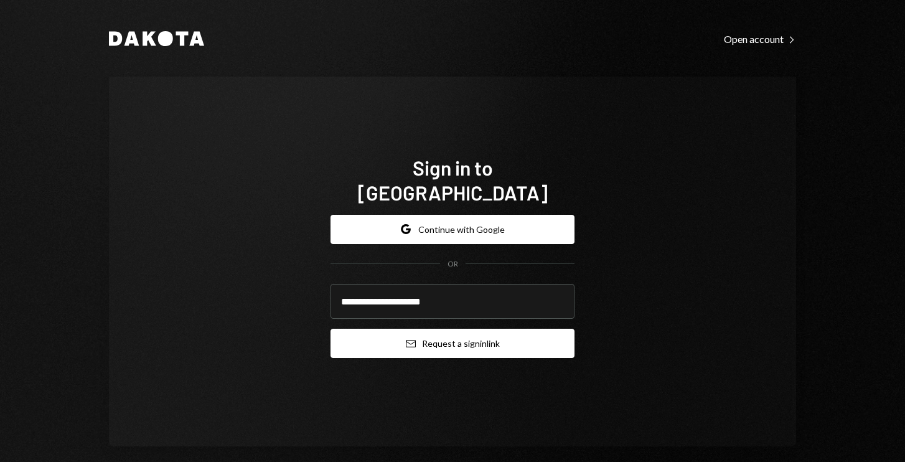
click at [431, 334] on button "Email Request a sign in link" at bounding box center [453, 343] width 244 height 29
